Goal: Transaction & Acquisition: Purchase product/service

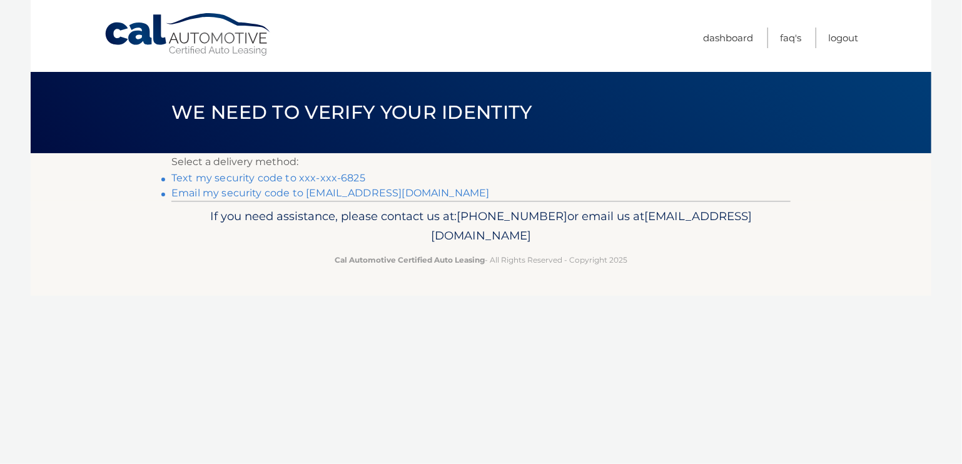
click at [349, 178] on link "Text my security code to xxx-xxx-6825" at bounding box center [268, 178] width 194 height 12
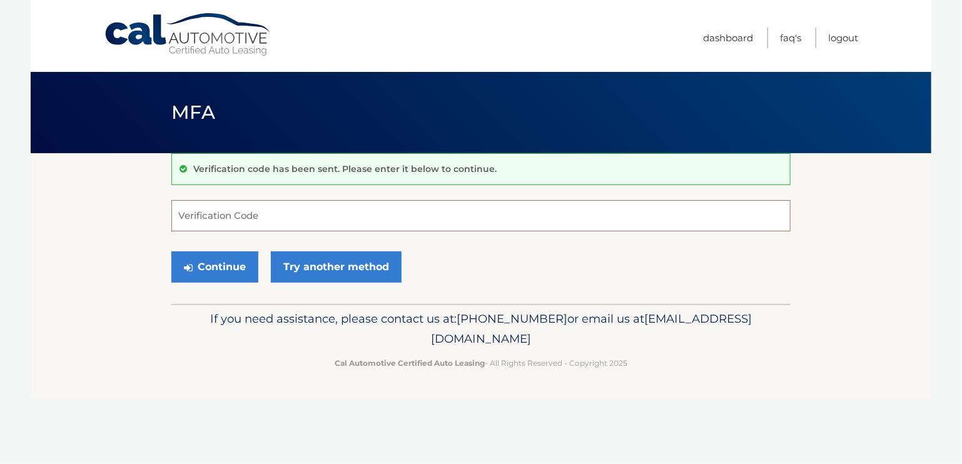
click at [280, 220] on input "Verification Code" at bounding box center [480, 215] width 619 height 31
type input "318600"
click at [214, 263] on button "Continue" at bounding box center [214, 266] width 87 height 31
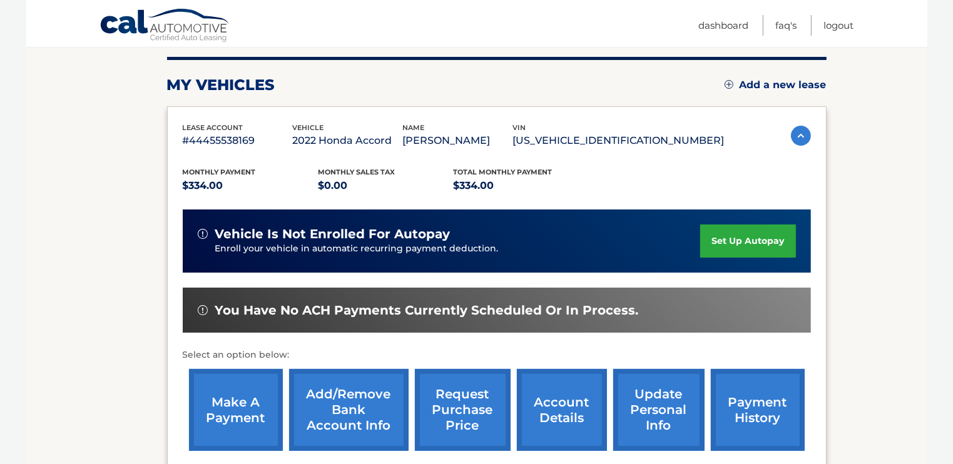
scroll to position [230, 0]
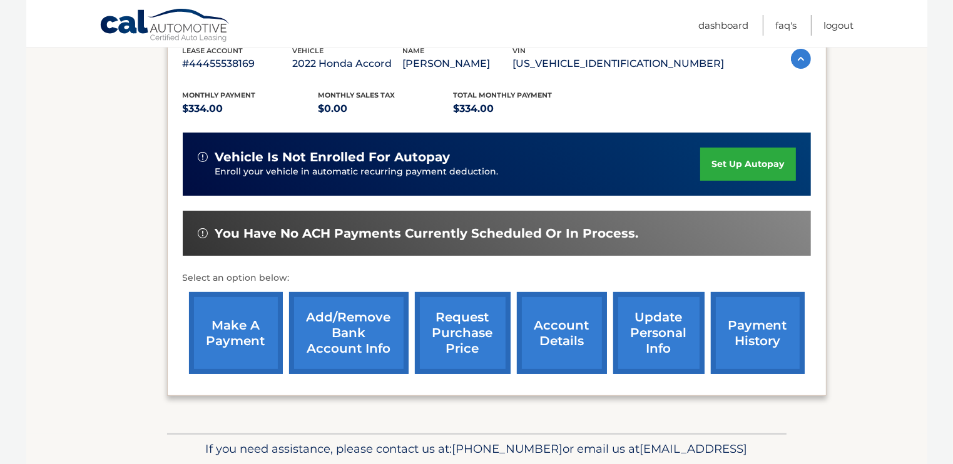
click at [243, 333] on link "make a payment" at bounding box center [236, 333] width 94 height 82
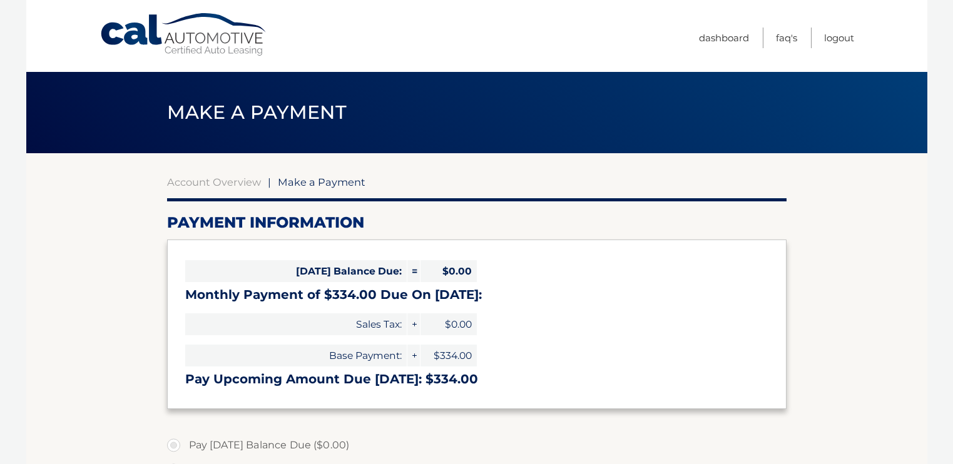
select select "MGY2YjA0YjgtMmQyMS00ZTQyLTkxMWItMjQ3OTM1MDJjMmNm"
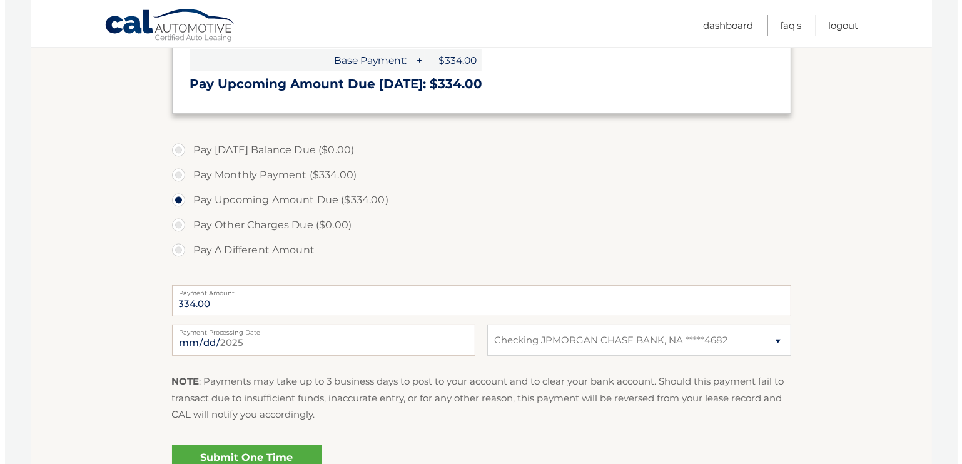
scroll to position [375, 0]
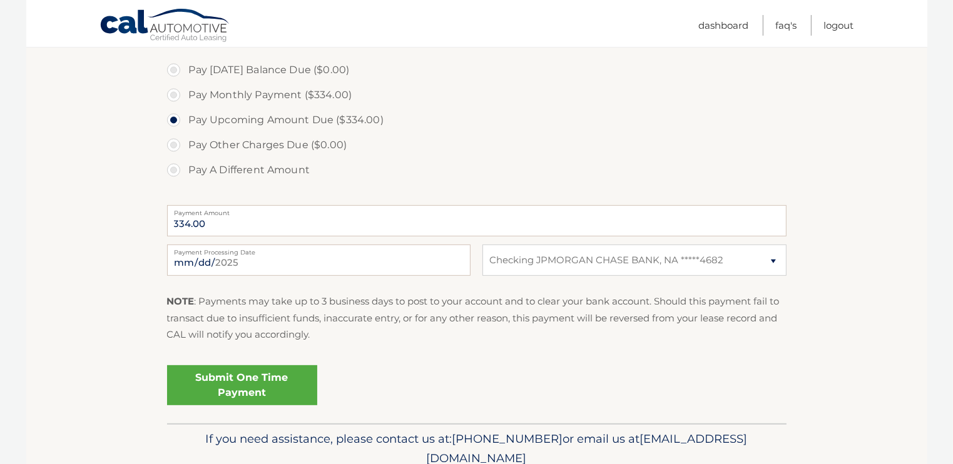
click at [241, 381] on link "Submit One Time Payment" at bounding box center [242, 385] width 150 height 40
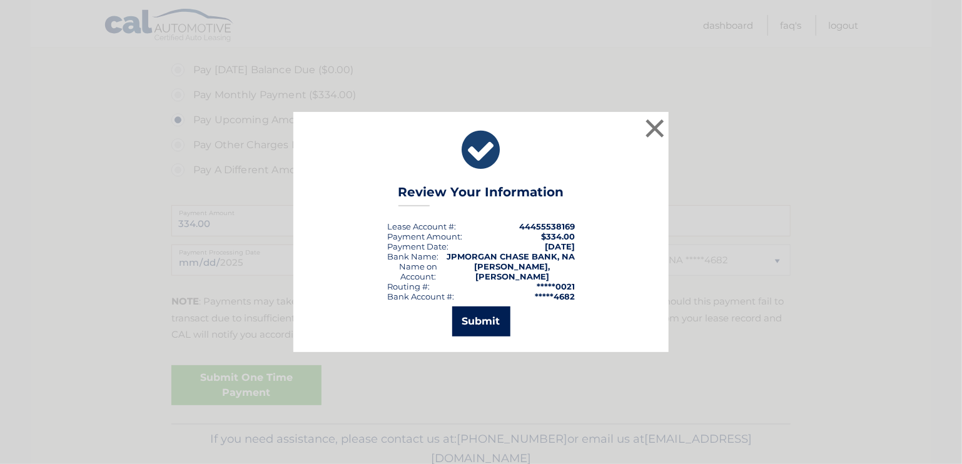
click at [480, 322] on button "Submit" at bounding box center [481, 322] width 58 height 30
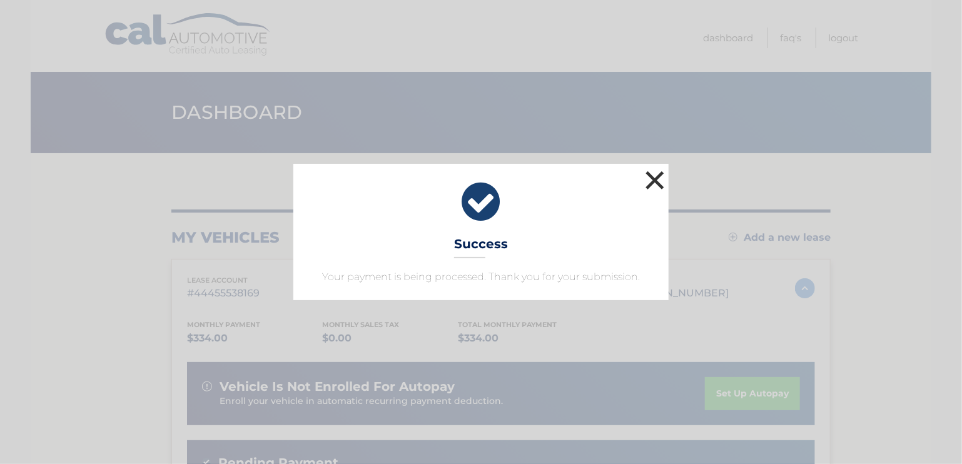
click at [651, 181] on button "×" at bounding box center [654, 180] width 25 height 25
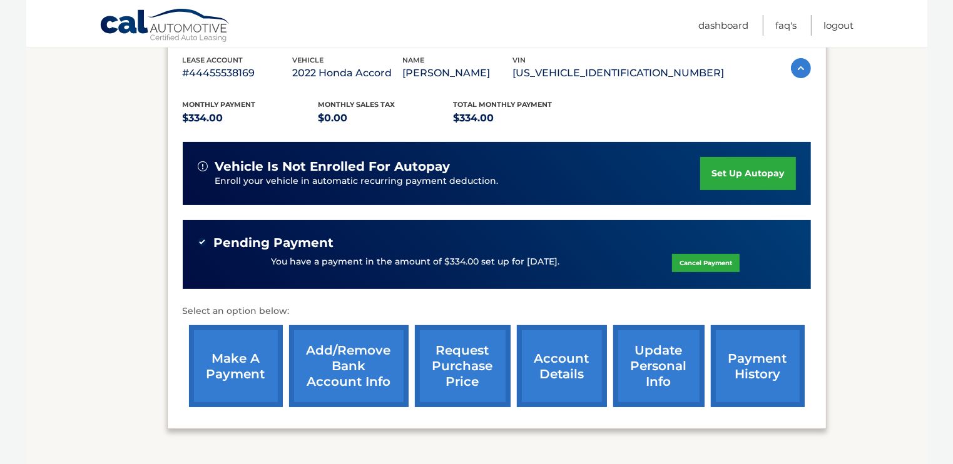
scroll to position [250, 0]
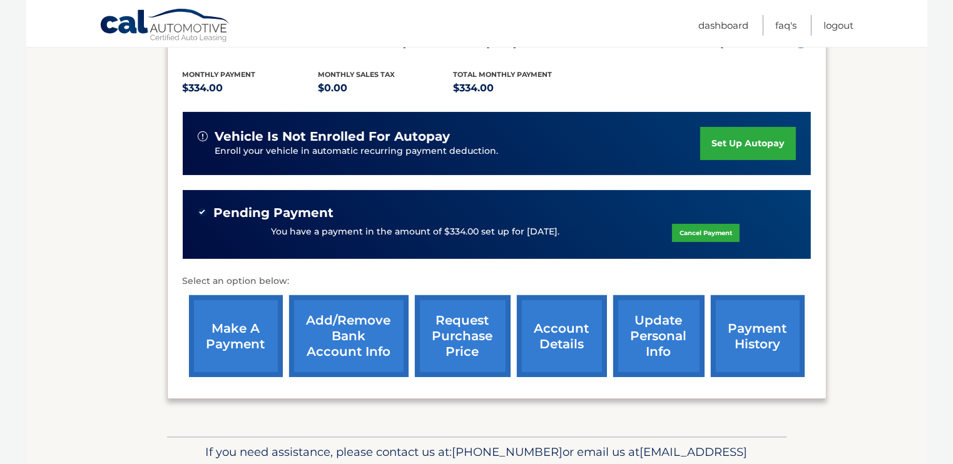
click at [561, 333] on link "account details" at bounding box center [562, 336] width 90 height 82
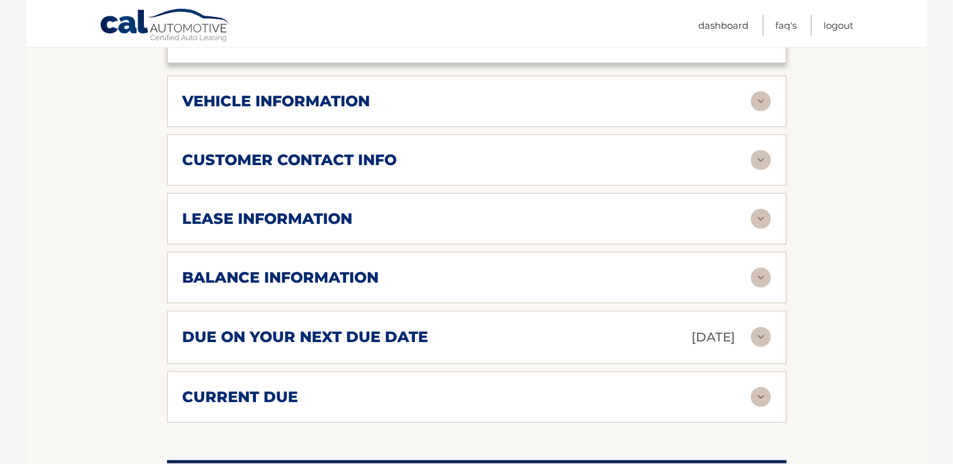
scroll to position [626, 0]
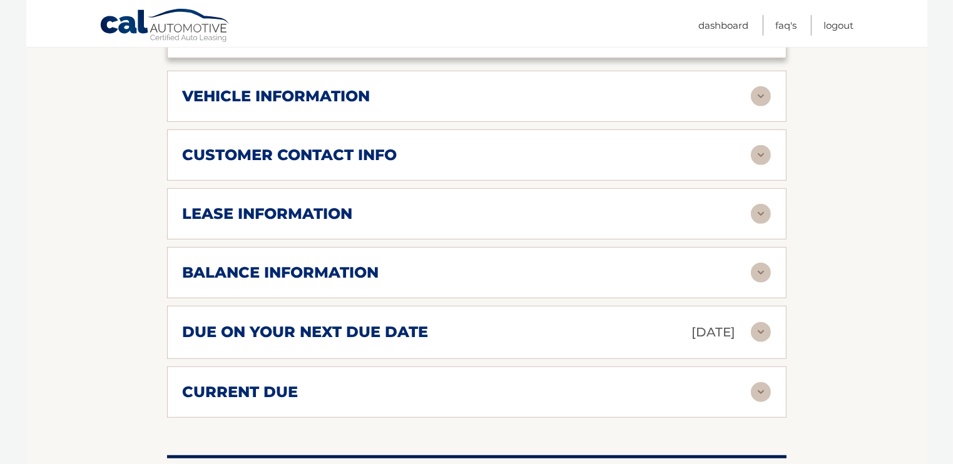
click at [762, 204] on img at bounding box center [761, 214] width 20 height 20
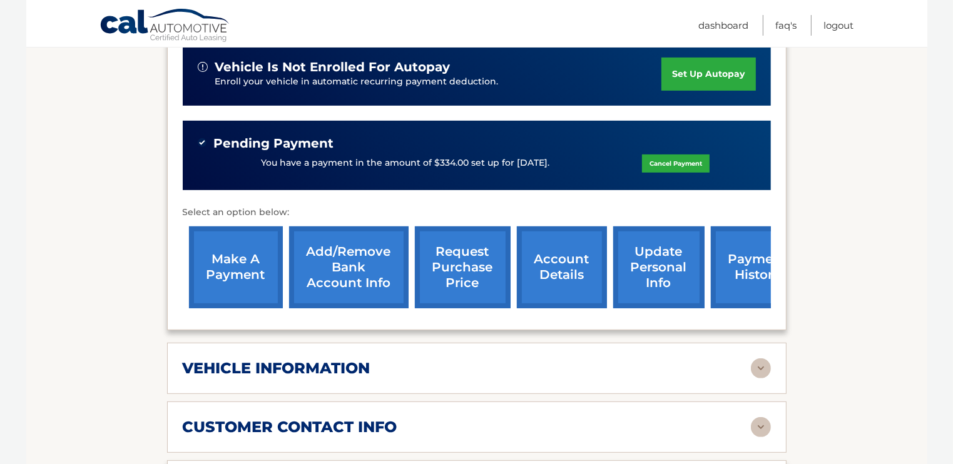
scroll to position [250, 0]
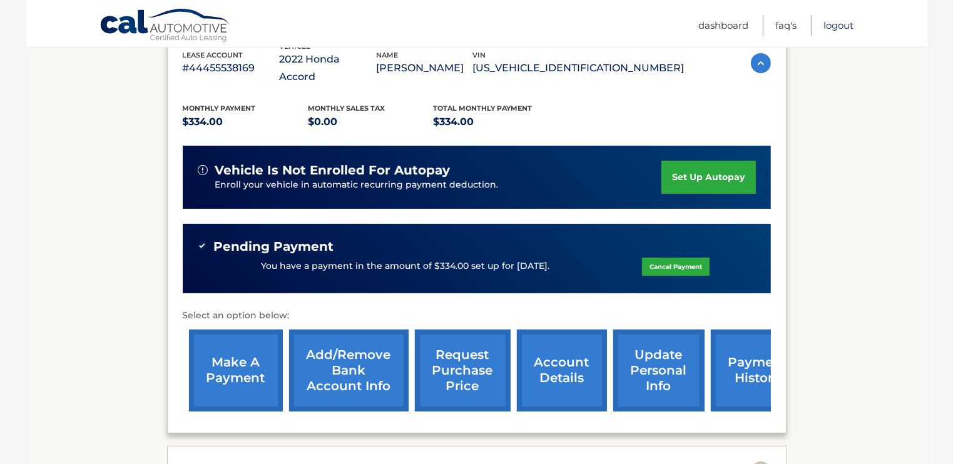
click at [836, 25] on link "Logout" at bounding box center [839, 25] width 30 height 21
